Goal: Transaction & Acquisition: Purchase product/service

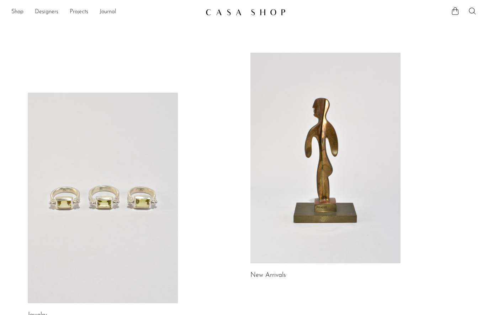
click at [156, 199] on link at bounding box center [103, 198] width 150 height 210
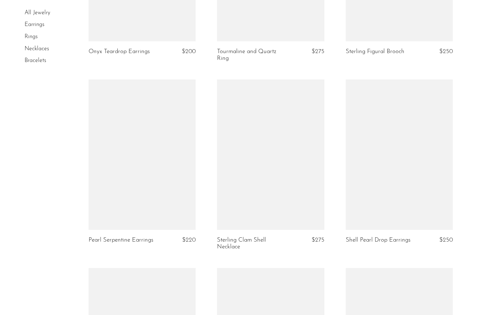
scroll to position [1768, 0]
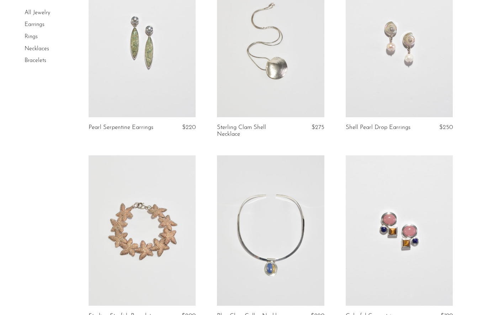
click at [277, 79] on link at bounding box center [271, 42] width 108 height 150
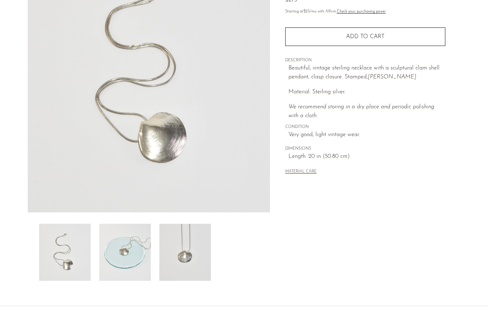
scroll to position [100, 0]
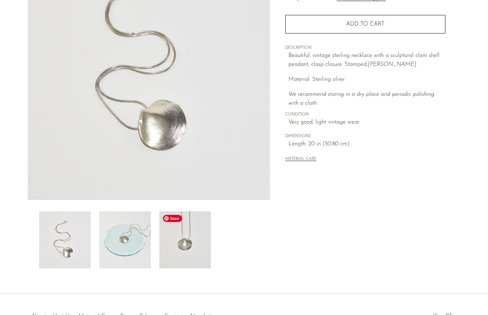
click at [198, 237] on img at bounding box center [185, 239] width 52 height 57
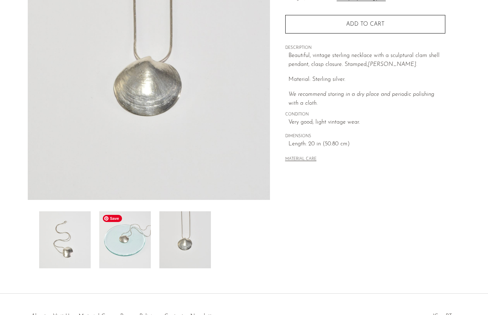
click at [124, 234] on img at bounding box center [125, 239] width 52 height 57
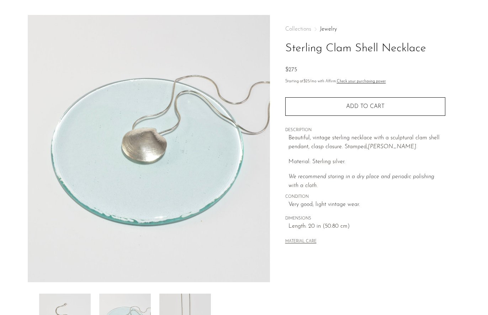
scroll to position [13, 0]
